Goal: Task Accomplishment & Management: Use online tool/utility

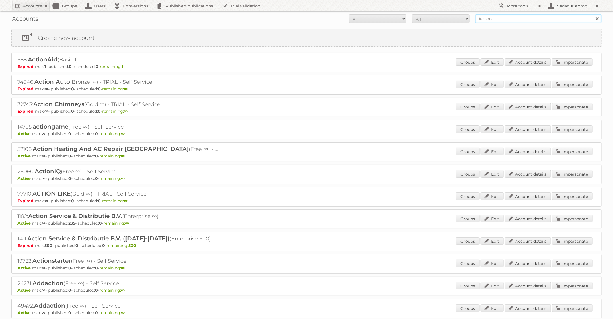
drag, startPoint x: 502, startPoint y: 19, endPoint x: 450, endPoint y: 20, distance: 51.6
click at [450, 20] on form "All Active Expired Pending All Paid Trials Self service Action Search" at bounding box center [306, 18] width 590 height 9
type input "BAUHAUS"
click at [593, 14] on input "Search" at bounding box center [597, 18] width 9 height 9
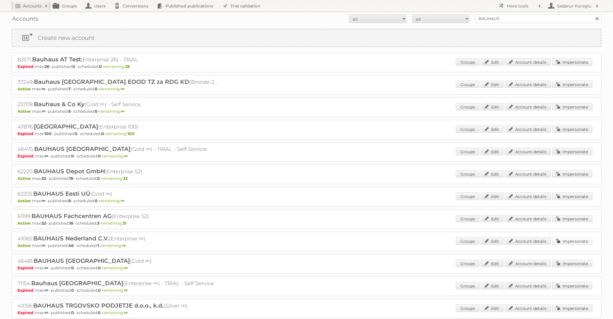
click at [568, 239] on link "Impersonate" at bounding box center [572, 240] width 40 height 7
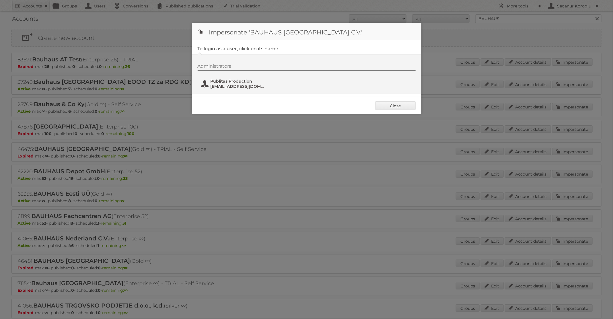
click at [239, 79] on span "Publitas Production" at bounding box center [239, 81] width 56 height 5
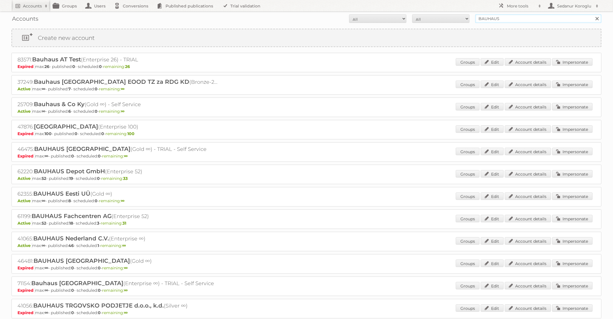
drag, startPoint x: 497, startPoint y: 21, endPoint x: 466, endPoint y: 19, distance: 31.6
click at [466, 19] on form "All Active Expired Pending All Paid Trials Self service BAUHAUS Search" at bounding box center [306, 18] width 590 height 9
type input "KARWEI"
click at [593, 14] on input "Search" at bounding box center [597, 18] width 9 height 9
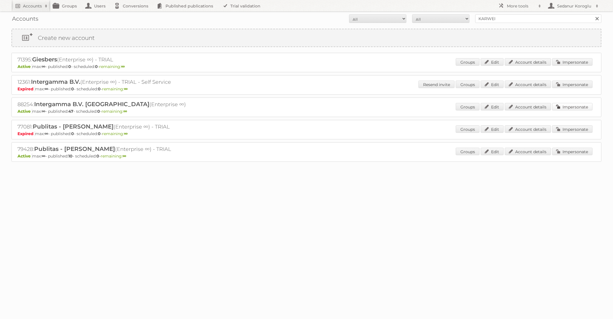
click at [574, 106] on link "Impersonate" at bounding box center [572, 106] width 40 height 7
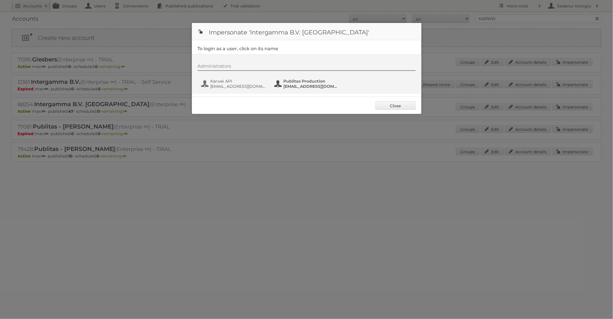
click at [282, 88] on button "Publitas Production [EMAIL_ADDRESS][DOMAIN_NAME]" at bounding box center [307, 83] width 67 height 11
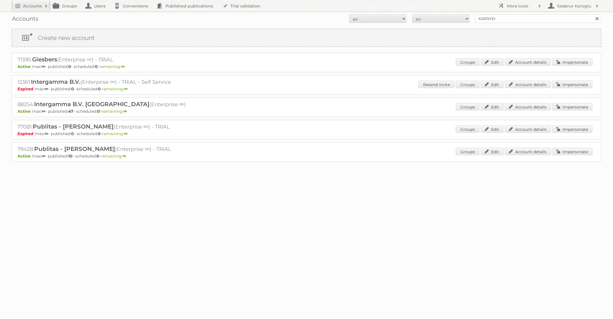
copy h2 "88254: Intergamma B.V. Karwei (Enterprise ∞)"
drag, startPoint x: 12, startPoint y: 103, endPoint x: 157, endPoint y: 104, distance: 144.8
click at [157, 104] on div "88254: Intergamma B.V. Karwei (Enterprise ∞) Active max: ∞ - published: 47 - sc…" at bounding box center [306, 108] width 590 height 20
drag, startPoint x: 500, startPoint y: 19, endPoint x: 458, endPoint y: 17, distance: 41.9
click at [458, 17] on form "All Active Expired Pending All Paid Trials Self service KARWEI Search" at bounding box center [306, 18] width 590 height 9
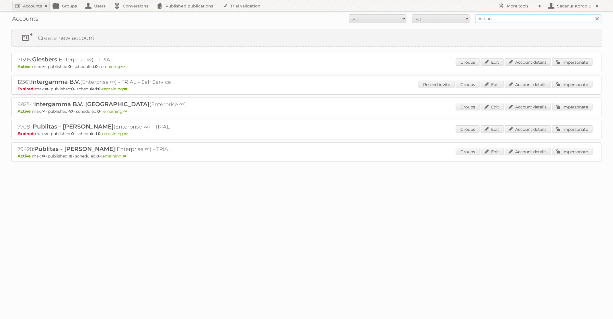
type input "Action"
click at [593, 14] on input "Search" at bounding box center [597, 18] width 9 height 9
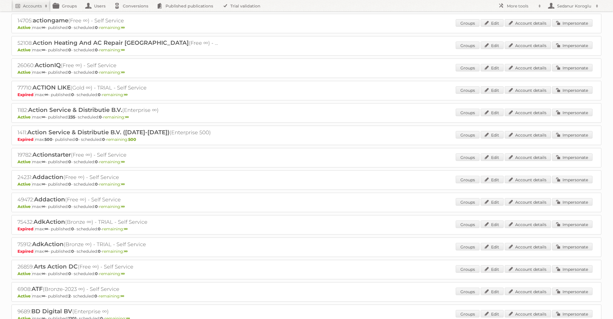
scroll to position [28, 0]
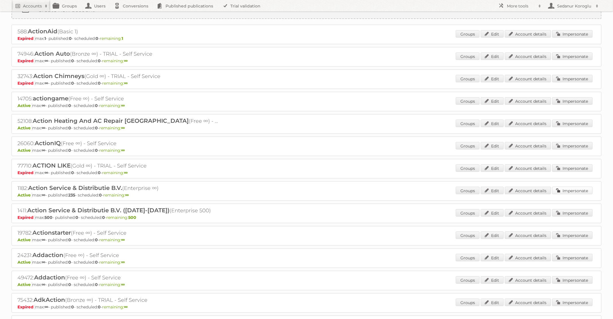
click at [565, 190] on link "Impersonate" at bounding box center [572, 190] width 40 height 7
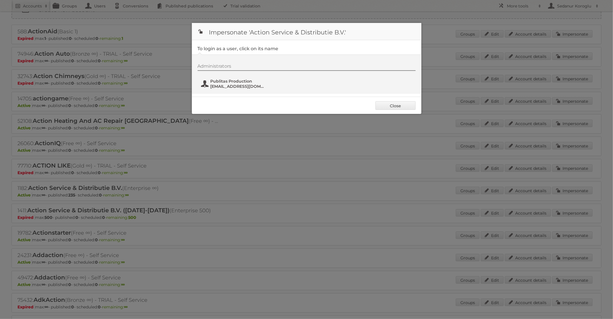
click at [227, 84] on span "fs+action@publitas.com" at bounding box center [239, 86] width 56 height 5
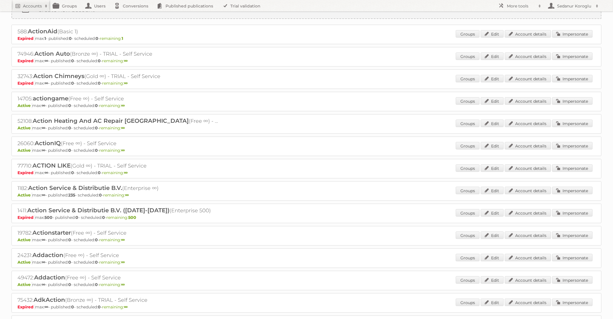
scroll to position [0, 0]
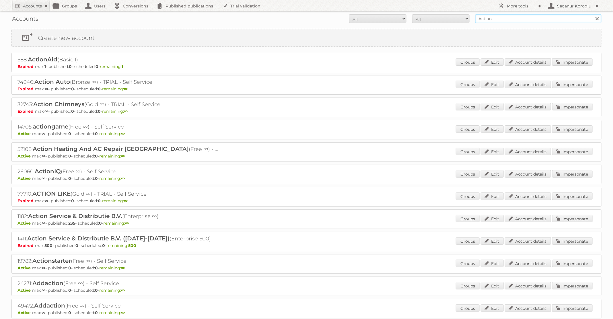
drag, startPoint x: 511, startPoint y: 19, endPoint x: 438, endPoint y: 18, distance: 72.9
click at [438, 18] on form "All Active Expired Pending All Paid Trials Self service Action Search" at bounding box center [306, 18] width 590 height 9
type input "KARWEI"
click at [593, 14] on input "Search" at bounding box center [597, 18] width 9 height 9
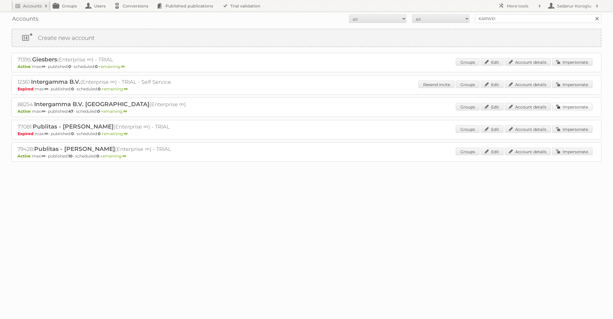
click at [572, 106] on link "Impersonate" at bounding box center [572, 106] width 40 height 7
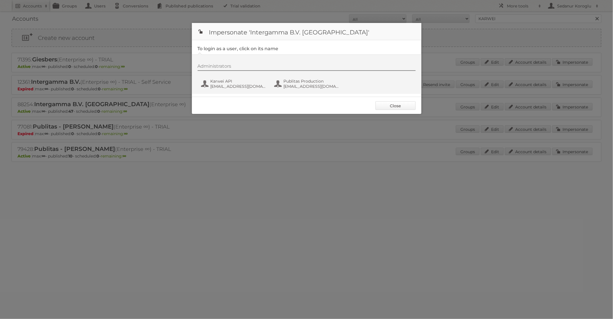
click at [396, 107] on link "Close" at bounding box center [395, 105] width 40 height 9
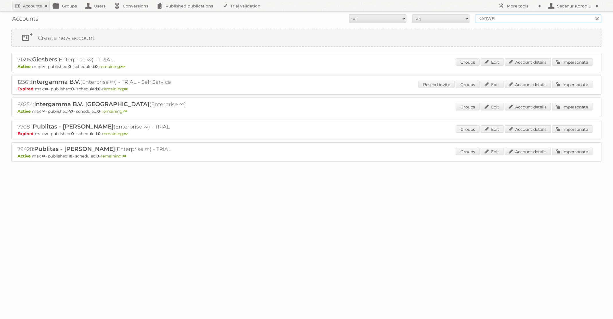
drag, startPoint x: 498, startPoint y: 20, endPoint x: 428, endPoint y: 15, distance: 71.0
click at [428, 17] on form "All Active Expired Pending All Paid Trials Self service KARWEI Search" at bounding box center [306, 18] width 590 height 9
type input "GAMMA"
click at [593, 14] on input "Search" at bounding box center [597, 18] width 9 height 9
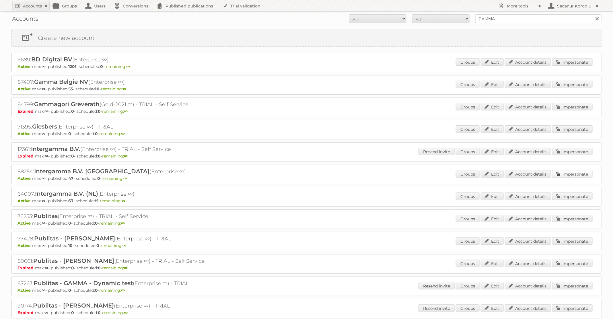
click at [568, 175] on link "Impersonate" at bounding box center [572, 173] width 40 height 7
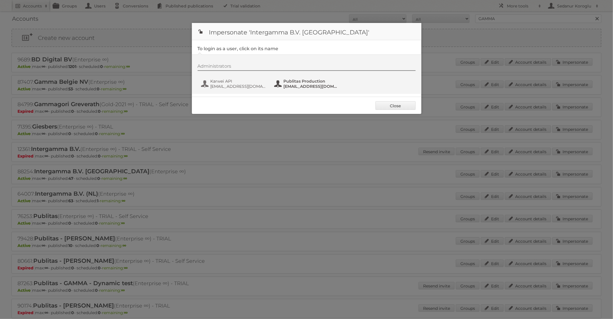
click at [303, 87] on span "fs+karwei@publitas.com" at bounding box center [312, 86] width 56 height 5
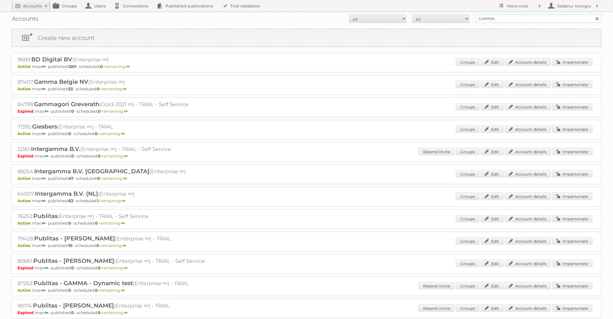
drag, startPoint x: 506, startPoint y: 19, endPoint x: 472, endPoint y: 19, distance: 34.7
click at [472, 19] on form "All Active Expired Pending All Paid Trials Self service GAMMA Search" at bounding box center [306, 18] width 590 height 9
type input "Action"
click at [593, 14] on input "Search" at bounding box center [597, 18] width 9 height 9
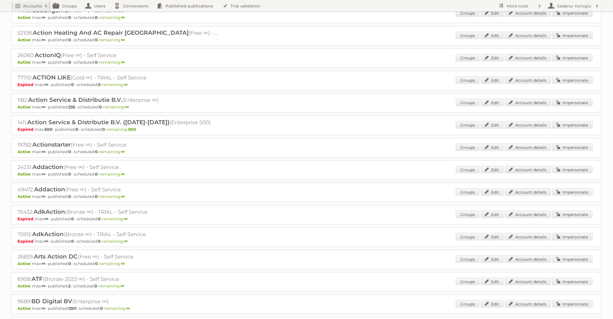
scroll to position [68, 0]
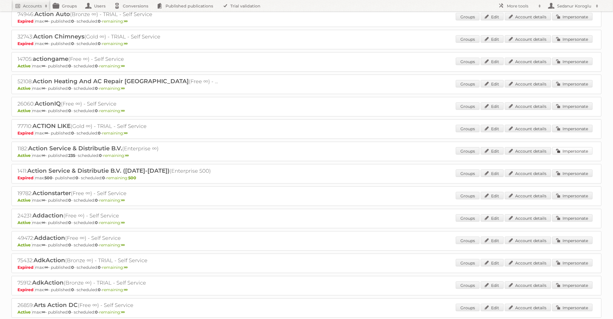
click at [564, 150] on link "Impersonate" at bounding box center [572, 150] width 40 height 7
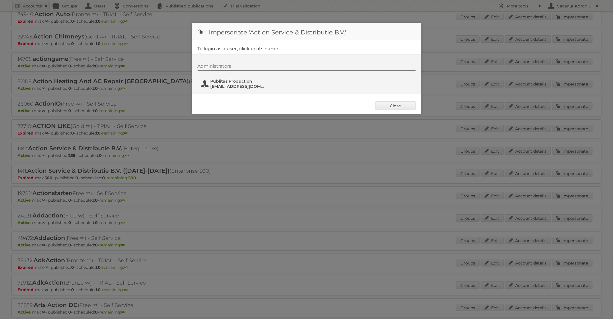
click at [249, 82] on span "Publitas Production" at bounding box center [239, 81] width 56 height 5
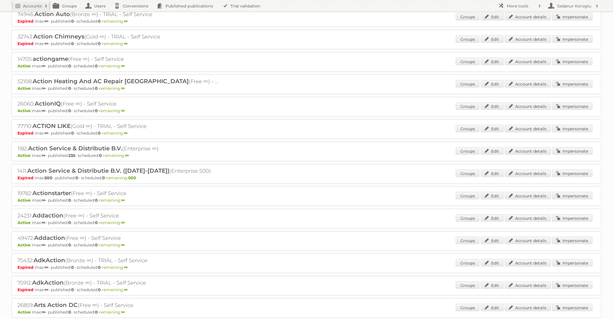
scroll to position [0, 0]
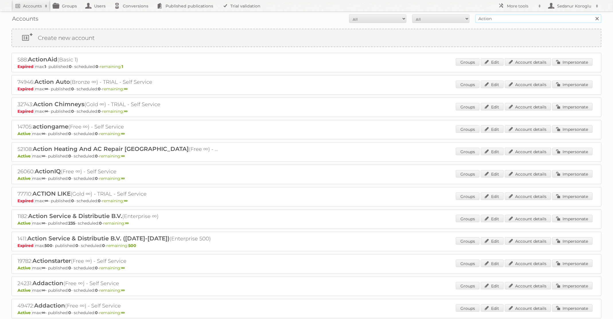
drag, startPoint x: 500, startPoint y: 16, endPoint x: 469, endPoint y: 15, distance: 31.9
click at [469, 15] on form "All Active Expired Pending All Paid Trials Self service Action Search" at bounding box center [306, 18] width 590 height 9
type input "Plus Retail"
click at [593, 14] on input "Search" at bounding box center [597, 18] width 9 height 9
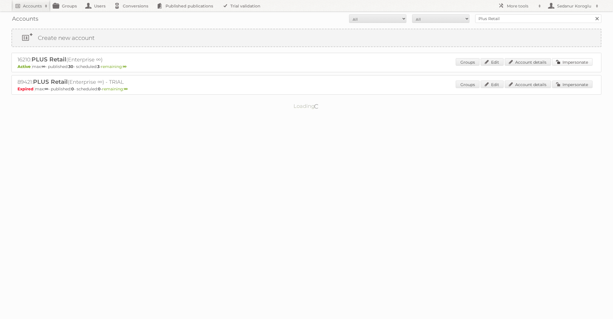
click at [561, 65] on link "Impersonate" at bounding box center [572, 61] width 40 height 7
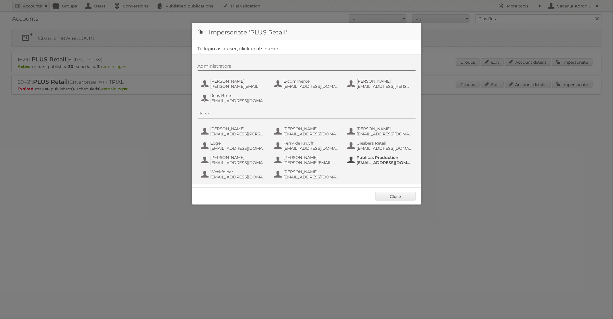
click at [360, 160] on span "[EMAIL_ADDRESS][DOMAIN_NAME]" at bounding box center [385, 162] width 56 height 5
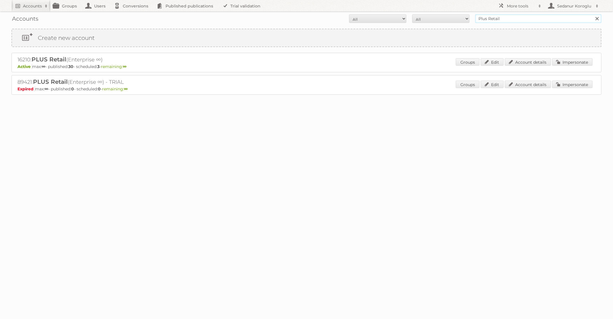
click at [503, 23] on input "Plus Retail" at bounding box center [538, 18] width 126 height 9
drag, startPoint x: 500, startPoint y: 19, endPoint x: 460, endPoint y: 17, distance: 40.2
click at [460, 18] on form "All Active Expired Pending All Paid Trials Self service Plus Retail Search" at bounding box center [306, 18] width 590 height 9
type input "KARWEI"
click at [593, 14] on input "Search" at bounding box center [597, 18] width 9 height 9
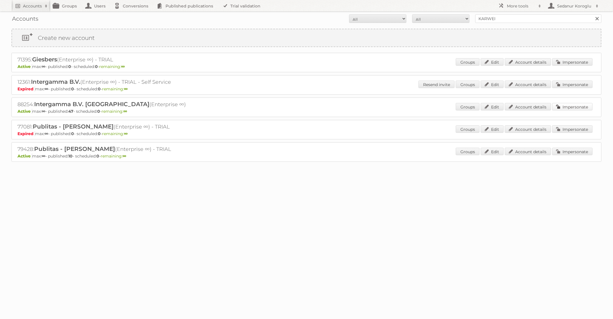
click at [561, 107] on link "Impersonate" at bounding box center [572, 106] width 40 height 7
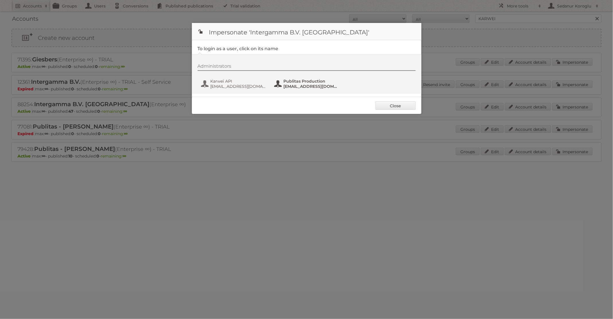
click at [291, 86] on span "fs+karwei@publitas.com" at bounding box center [312, 86] width 56 height 5
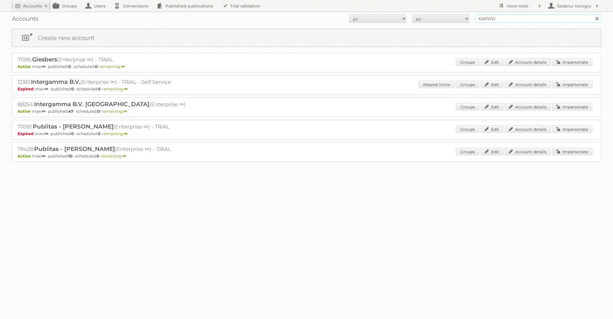
drag, startPoint x: 503, startPoint y: 20, endPoint x: 457, endPoint y: 18, distance: 45.9
click at [457, 18] on form "All Active Expired Pending All Paid Trials Self service KARWEI Search" at bounding box center [306, 18] width 590 height 9
type input "Action"
click at [593, 14] on input "Search" at bounding box center [597, 18] width 9 height 9
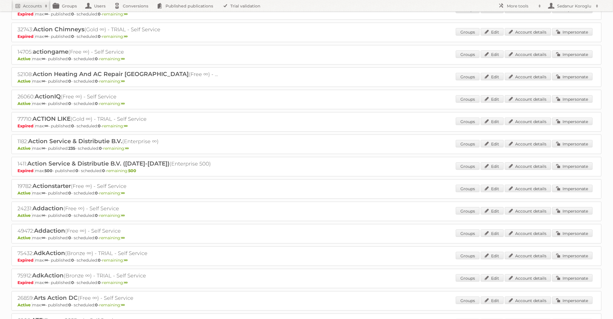
scroll to position [32, 0]
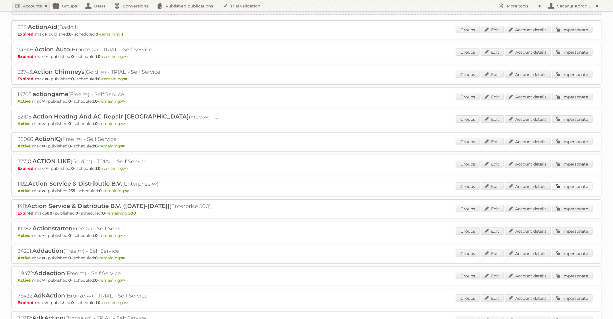
click at [571, 186] on link "Impersonate" at bounding box center [572, 185] width 40 height 7
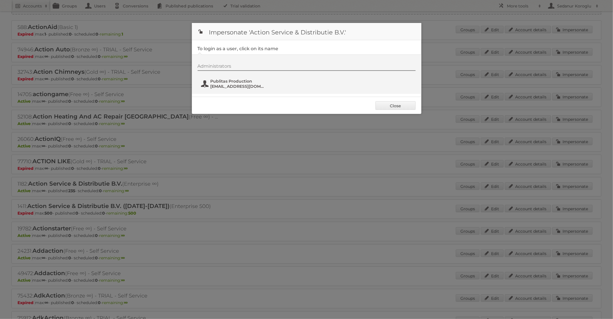
click at [247, 87] on span "fs+action@publitas.com" at bounding box center [239, 86] width 56 height 5
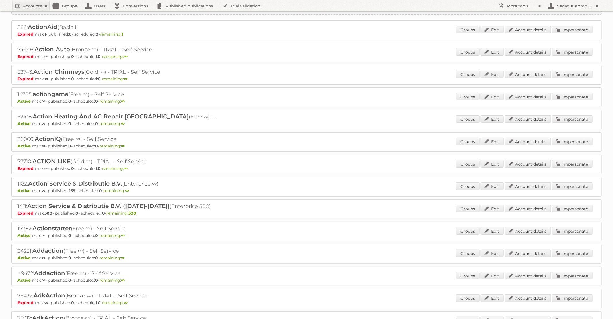
scroll to position [0, 0]
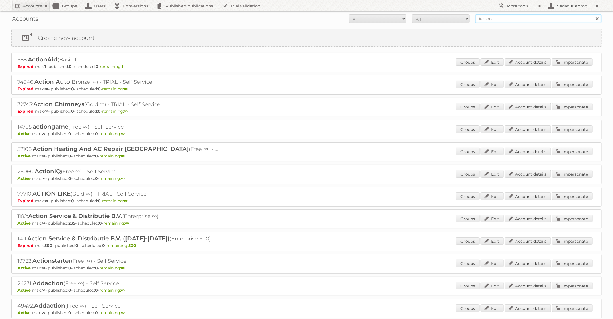
drag, startPoint x: 517, startPoint y: 20, endPoint x: 467, endPoint y: 15, distance: 49.9
click at [468, 15] on form "All Active Expired Pending All Paid Trials Self service Action Search" at bounding box center [306, 18] width 590 height 9
type input "KARWEI"
click at [593, 14] on input "Search" at bounding box center [597, 18] width 9 height 9
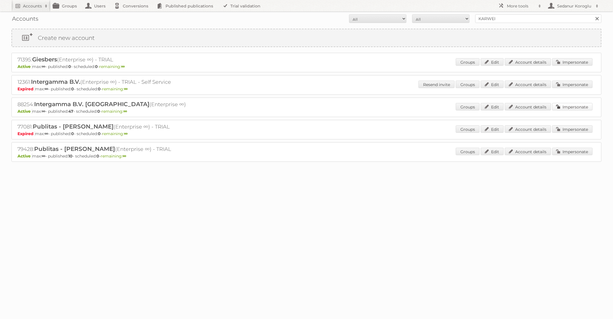
click at [572, 107] on link "Impersonate" at bounding box center [572, 106] width 40 height 7
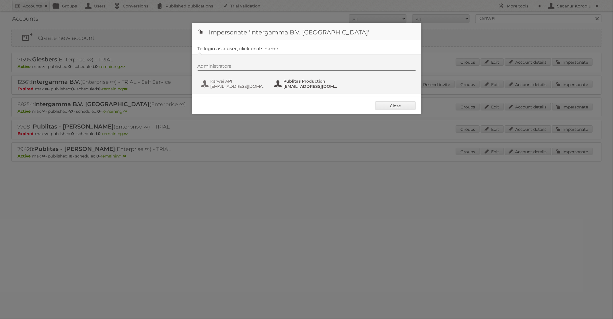
click at [287, 87] on span "[EMAIL_ADDRESS][DOMAIN_NAME]" at bounding box center [312, 86] width 56 height 5
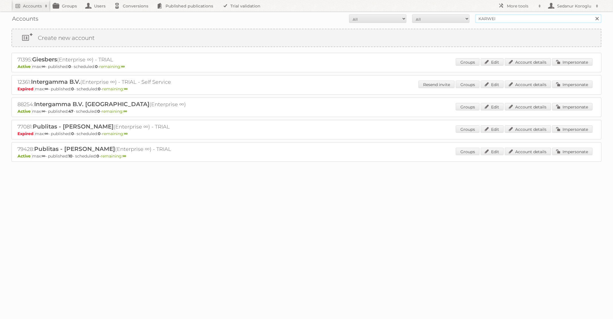
drag, startPoint x: 517, startPoint y: 19, endPoint x: 436, endPoint y: 18, distance: 81.2
click at [436, 19] on form "All Active Expired Pending All Paid Trials Self service KARWEI Search" at bounding box center [306, 18] width 590 height 9
type input "TFG media"
click at [593, 14] on input "Search" at bounding box center [597, 18] width 9 height 9
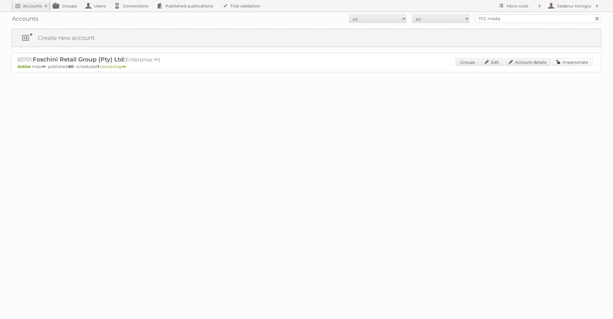
click at [566, 59] on link "Impersonate" at bounding box center [572, 61] width 40 height 7
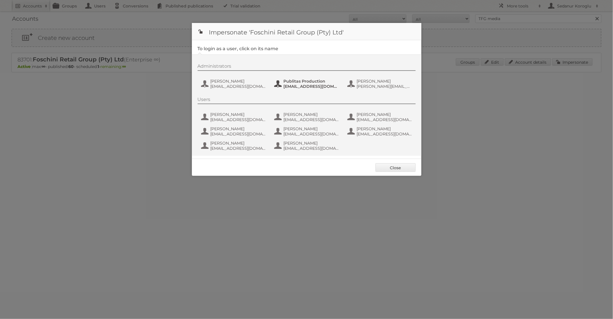
click at [301, 82] on span "Publitas Production" at bounding box center [312, 81] width 56 height 5
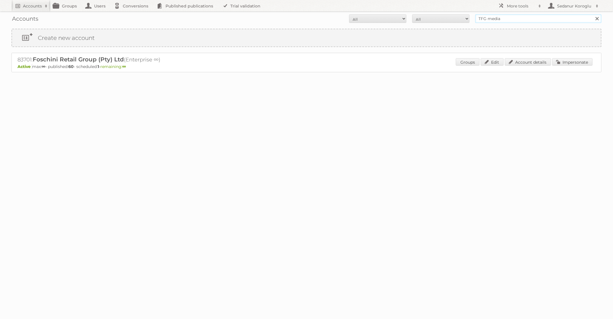
drag, startPoint x: 509, startPoint y: 18, endPoint x: 457, endPoint y: 17, distance: 52.2
click at [457, 17] on form "All Active Expired Pending All Paid Trials Self service TFG media Search" at bounding box center [306, 18] width 590 height 9
type input "KARWEI"
click at [593, 14] on input "Search" at bounding box center [597, 18] width 9 height 9
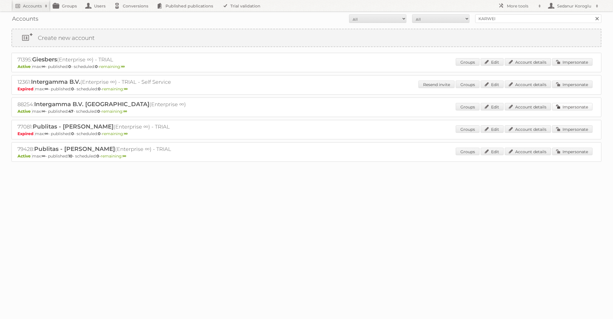
click at [568, 106] on link "Impersonate" at bounding box center [572, 106] width 40 height 7
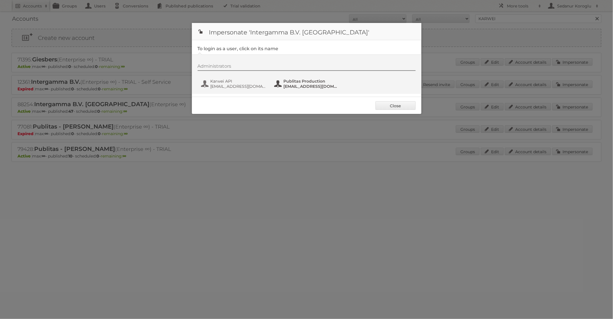
click at [287, 85] on span "fs+karwei@publitas.com" at bounding box center [312, 86] width 56 height 5
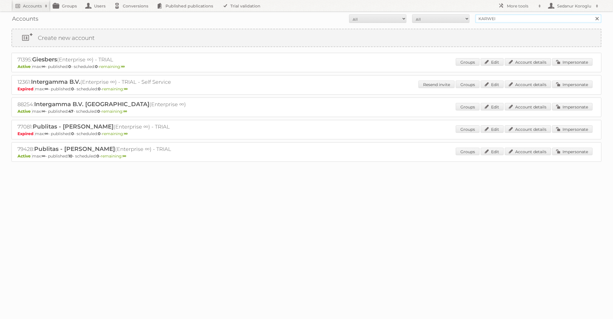
drag, startPoint x: 517, startPoint y: 21, endPoint x: 465, endPoint y: 20, distance: 51.9
click at [465, 20] on form "All Active Expired Pending All Paid Trials Self service KARWEI Search" at bounding box center [306, 18] width 590 height 9
type input "INHOUSE"
click at [593, 14] on input "Search" at bounding box center [597, 18] width 9 height 9
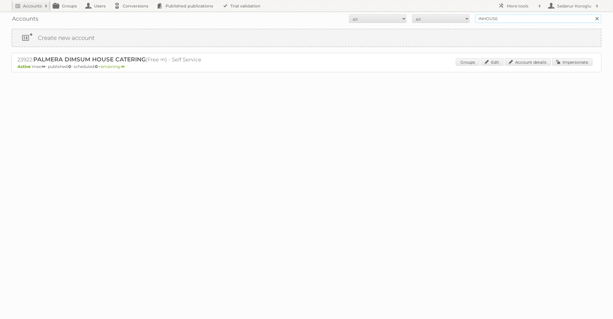
drag, startPoint x: 505, startPoint y: 17, endPoint x: 439, endPoint y: 15, distance: 66.0
click at [439, 15] on form "All Active Expired Pending All Paid Trials Self service INHOUSE Search" at bounding box center [306, 18] width 590 height 9
type input "Brico"
click at [593, 14] on input "Search" at bounding box center [597, 18] width 9 height 9
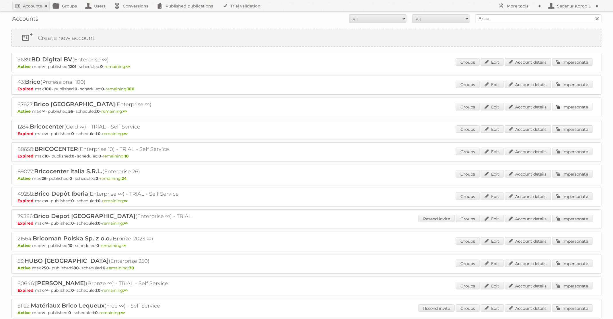
click at [564, 106] on link "Impersonate" at bounding box center [572, 106] width 40 height 7
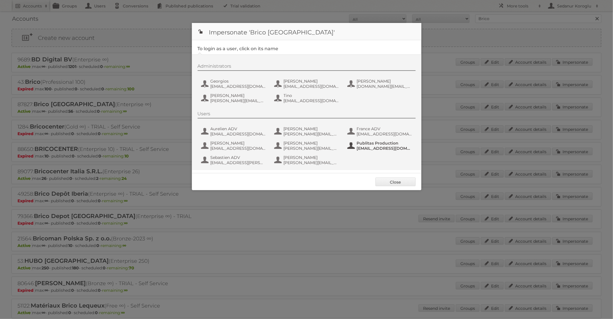
click at [365, 149] on span "[EMAIL_ADDRESS][DOMAIN_NAME]" at bounding box center [385, 148] width 56 height 5
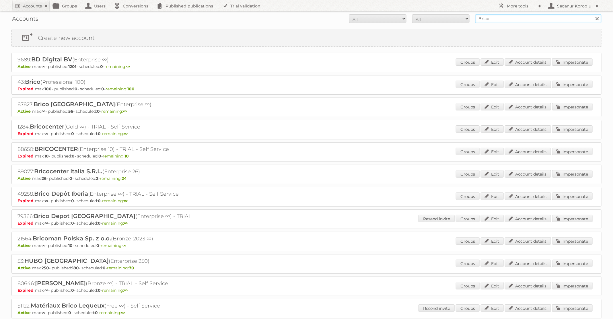
drag, startPoint x: 494, startPoint y: 20, endPoint x: 455, endPoint y: 19, distance: 39.3
click at [455, 19] on form "All Active Expired Pending All Paid Trials Self service Brico Search" at bounding box center [306, 18] width 590 height 9
type input "pflanzen-kölle"
click at [593, 14] on input "Search" at bounding box center [597, 18] width 9 height 9
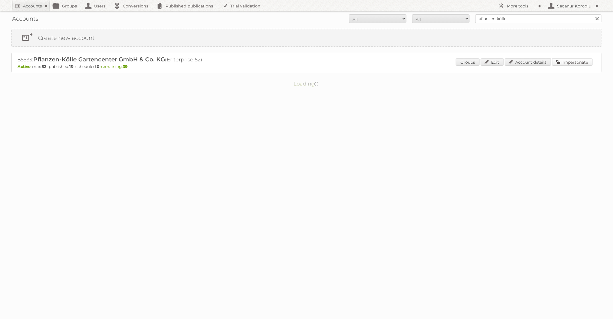
click at [580, 65] on link "Impersonate" at bounding box center [572, 61] width 40 height 7
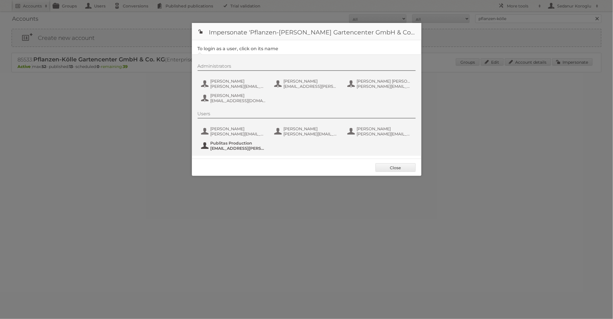
click at [232, 151] on button "Publitas Production [EMAIL_ADDRESS][PERSON_NAME][DOMAIN_NAME]" at bounding box center [233, 145] width 67 height 11
